Goal: Find specific page/section: Find specific page/section

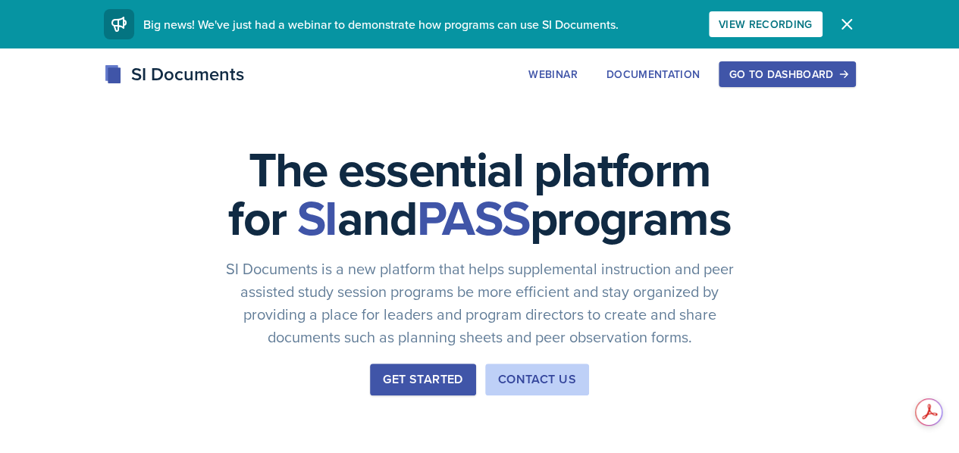
click at [845, 71] on div "Go to Dashboard" at bounding box center [786, 74] width 117 height 12
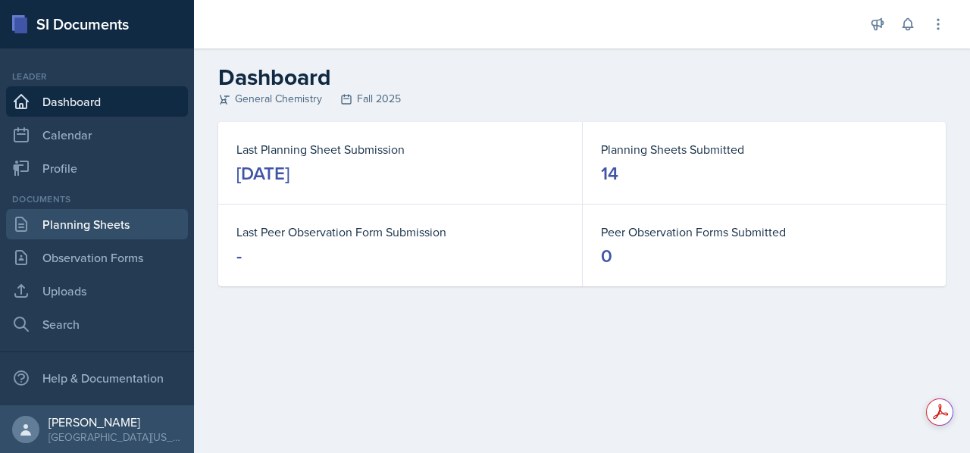
click at [78, 224] on link "Planning Sheets" at bounding box center [97, 224] width 182 height 30
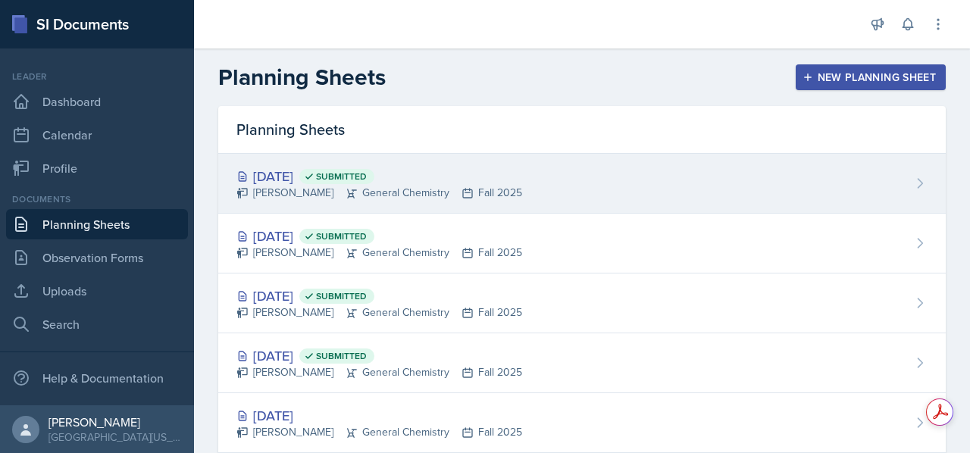
click at [396, 193] on div "[PERSON_NAME] General Chemistry Fall 2025" at bounding box center [379, 193] width 286 height 16
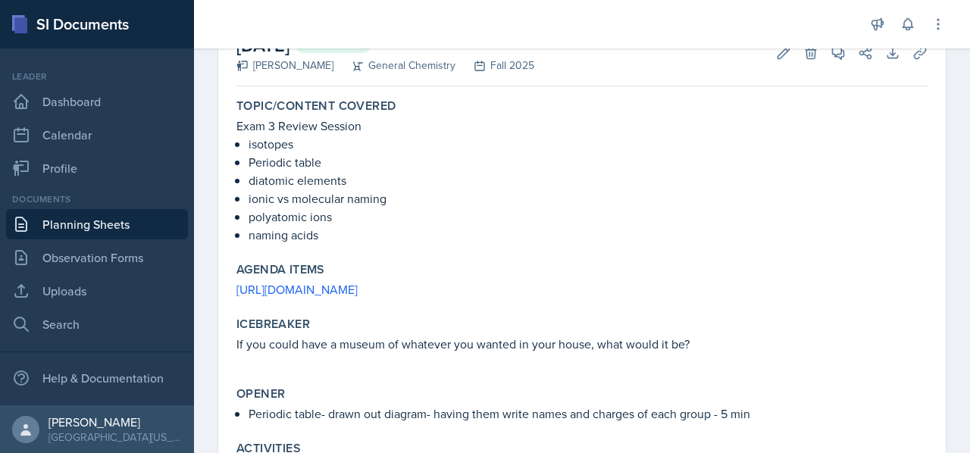
scroll to position [10, 0]
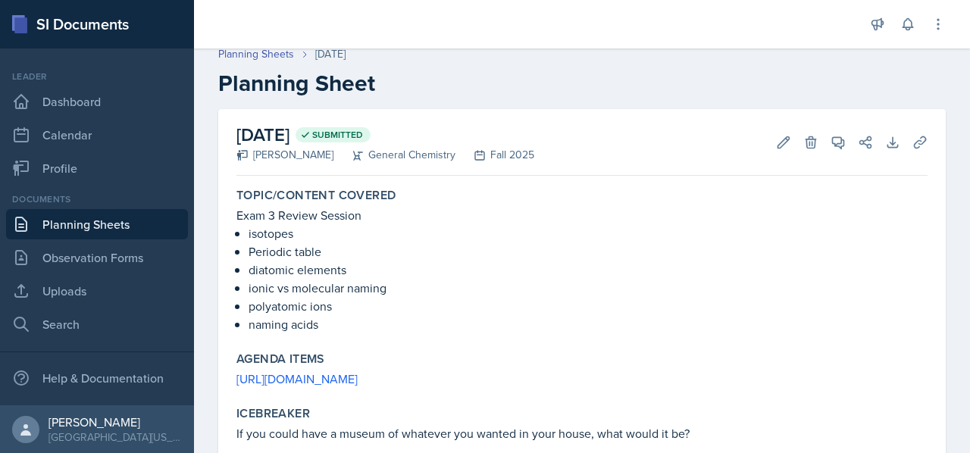
click at [390, 196] on label "Topic/Content Covered" at bounding box center [315, 195] width 159 height 15
click at [488, 193] on div "Topic/Content Covered" at bounding box center [581, 195] width 691 height 15
click at [393, 198] on label "Topic/Content Covered" at bounding box center [315, 195] width 159 height 15
drag, startPoint x: 393, startPoint y: 198, endPoint x: 379, endPoint y: 196, distance: 13.7
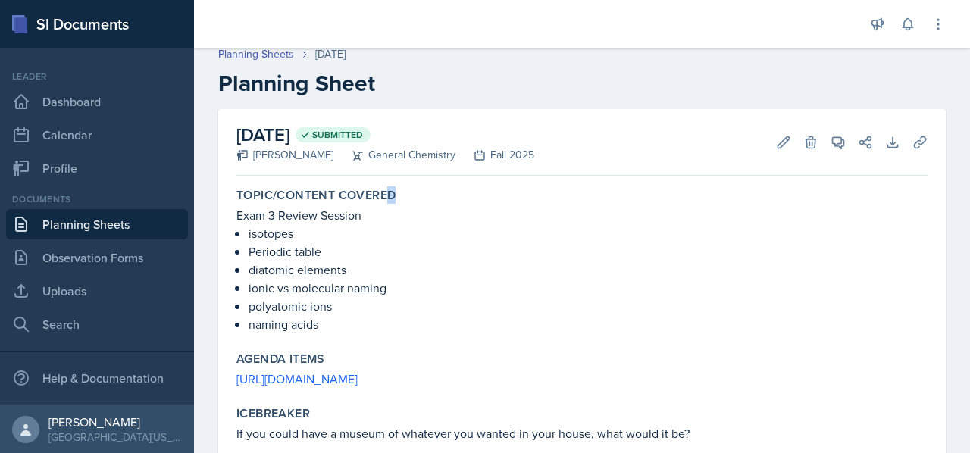
click at [379, 196] on label "Topic/Content Covered" at bounding box center [315, 195] width 159 height 15
click at [497, 214] on p "Exam 3 Review Session" at bounding box center [581, 215] width 691 height 18
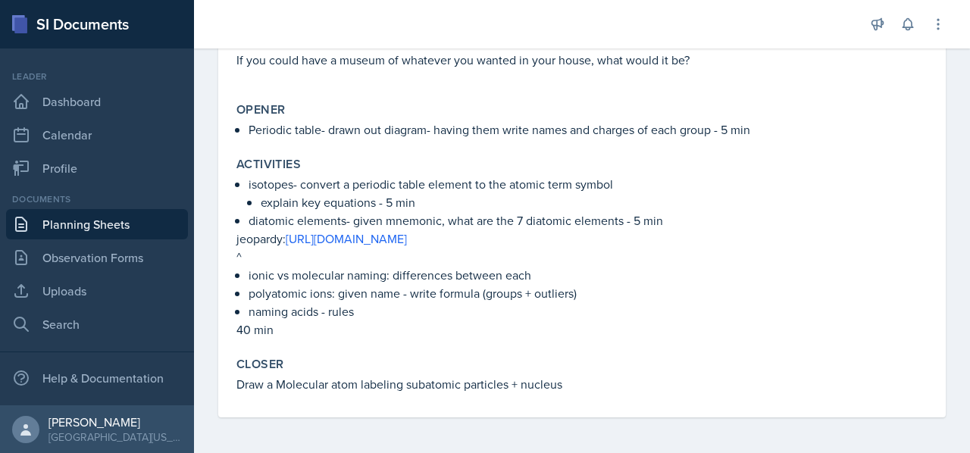
scroll to position [384, 0]
